Goal: Task Accomplishment & Management: Use online tool/utility

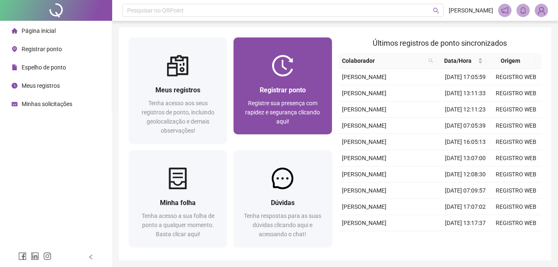
click at [244, 88] on div "Registrar ponto" at bounding box center [282, 90] width 78 height 10
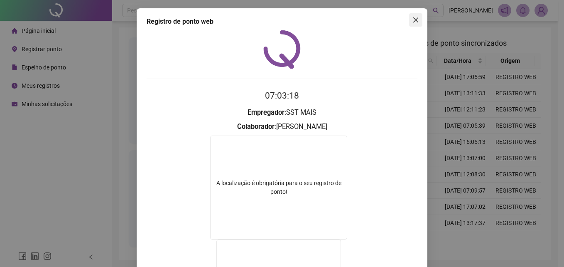
click at [413, 20] on icon "close" at bounding box center [416, 20] width 7 height 7
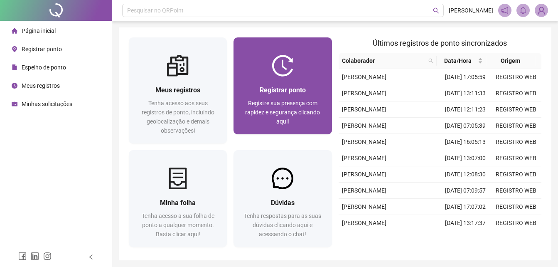
click at [290, 89] on span "Registrar ponto" at bounding box center [283, 90] width 46 height 8
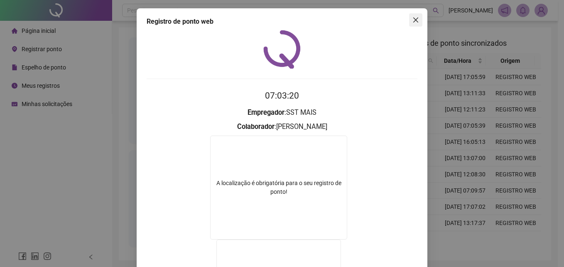
click at [414, 24] on button "Close" at bounding box center [415, 19] width 13 height 13
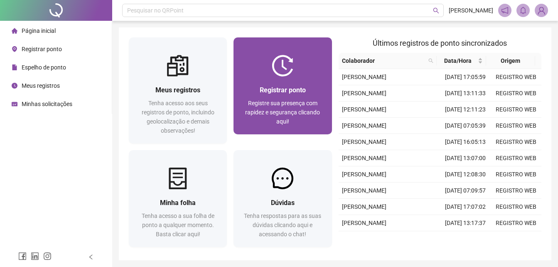
click at [265, 120] on div "Registre sua presença com rapidez e segurança clicando aqui!" at bounding box center [282, 111] width 78 height 27
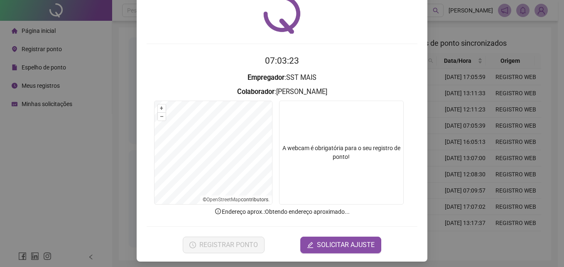
scroll to position [39, 0]
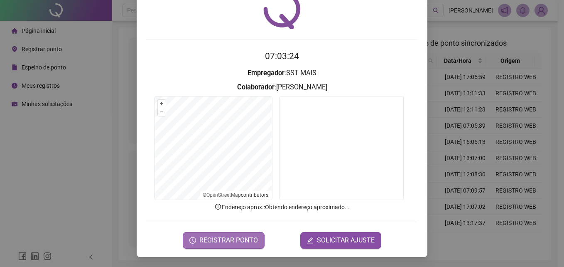
click at [246, 236] on span "REGISTRAR PONTO" at bounding box center [228, 240] width 59 height 10
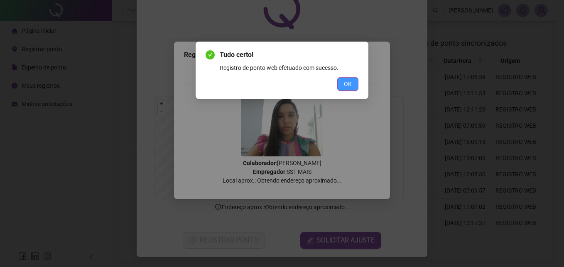
click at [344, 80] on button "OK" at bounding box center [347, 83] width 21 height 13
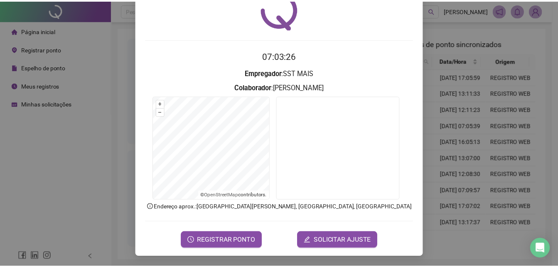
scroll to position [0, 0]
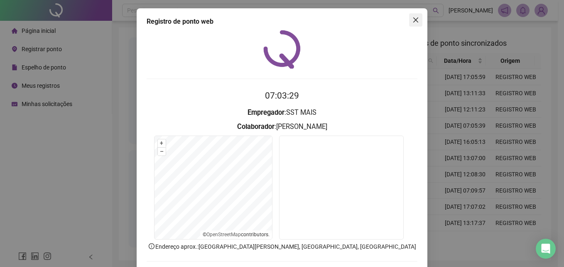
click at [417, 21] on span "Close" at bounding box center [415, 20] width 13 height 7
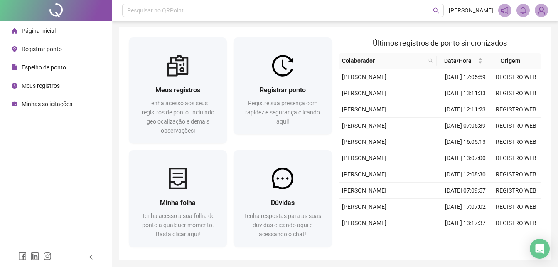
drag, startPoint x: 131, startPoint y: 84, endPoint x: 107, endPoint y: 74, distance: 25.9
click at [131, 84] on div "Meus registros Tenha acesso aos seus registros de ponto, incluindo geolocalizaç…" at bounding box center [178, 109] width 98 height 67
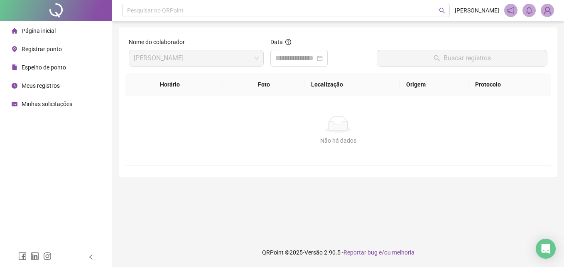
click at [39, 37] on div "Página inicial" at bounding box center [34, 30] width 44 height 17
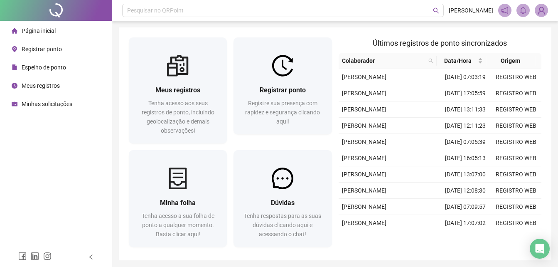
click at [58, 68] on span "Espelho de ponto" at bounding box center [44, 67] width 44 height 7
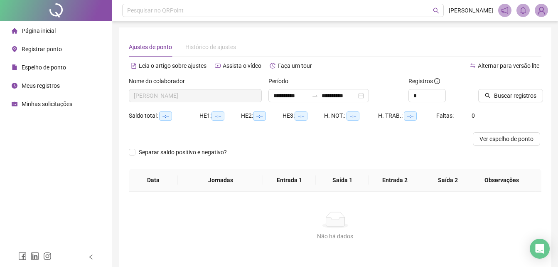
type input "**********"
click at [501, 97] on span "Buscar registros" at bounding box center [515, 95] width 42 height 9
